Goal: Transaction & Acquisition: Subscribe to service/newsletter

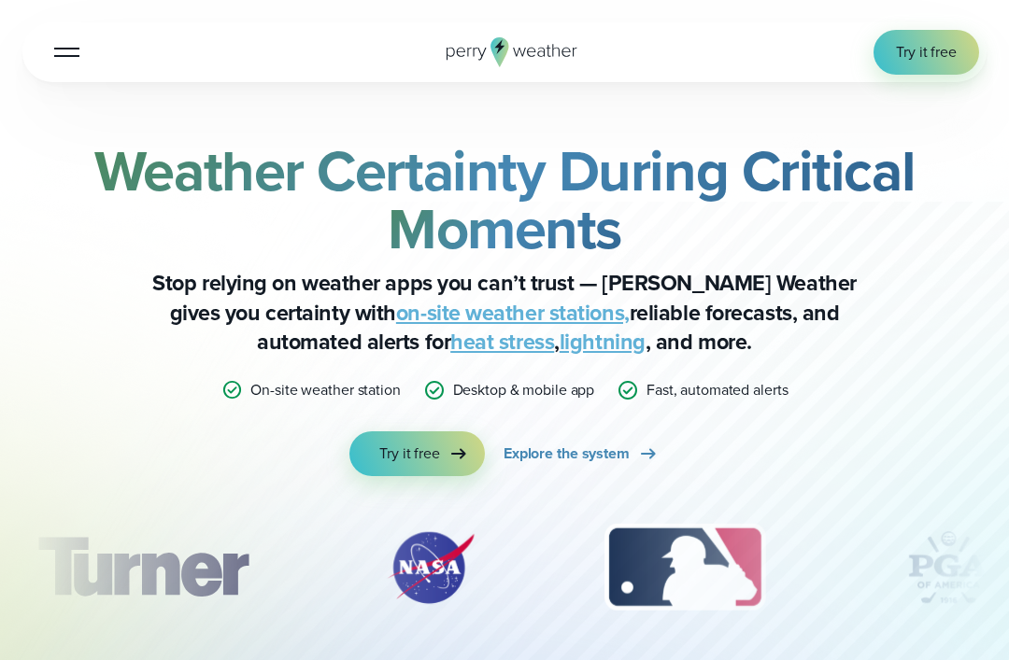
click at [928, 67] on link "Try it free" at bounding box center [926, 52] width 106 height 45
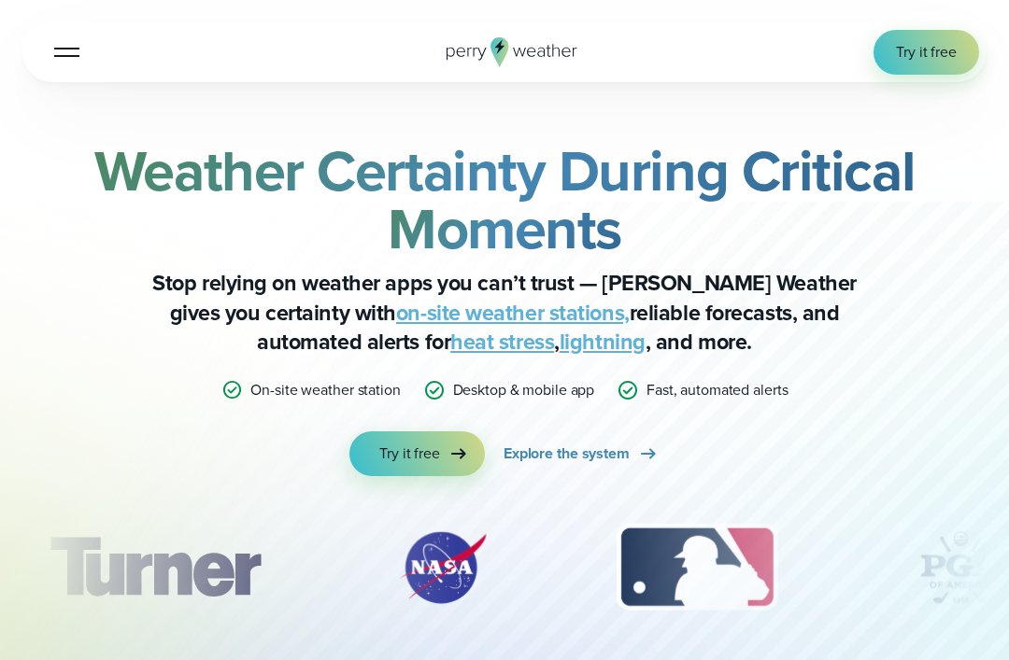
click at [923, 67] on link "Try it free" at bounding box center [926, 52] width 106 height 45
